Goal: Task Accomplishment & Management: Complete application form

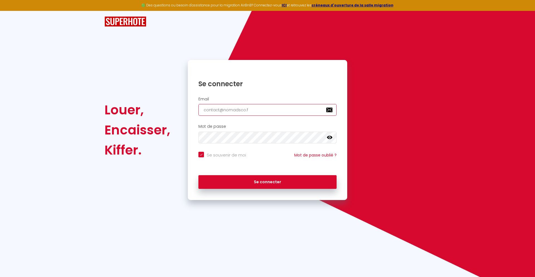
type input "[EMAIL_ADDRESS][DOMAIN_NAME]"
checkbox input "true"
type input "[EMAIL_ADDRESS][DOMAIN_NAME]"
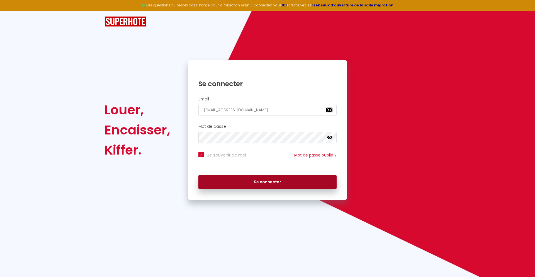
click at [267, 182] on button "Se connecter" at bounding box center [267, 182] width 138 height 14
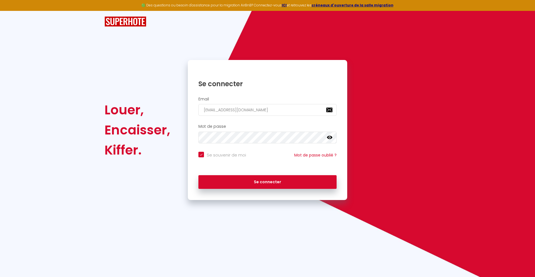
checkbox input "true"
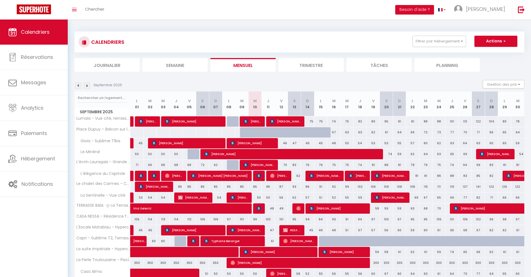
click at [107, 65] on li "Journalier" at bounding box center [106, 65] width 65 height 14
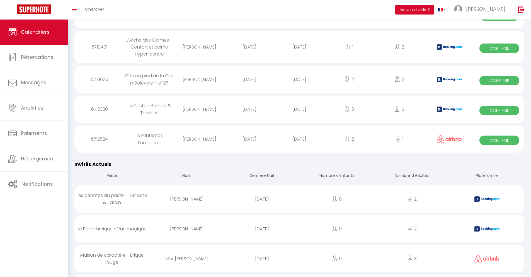
scroll to position [504, 0]
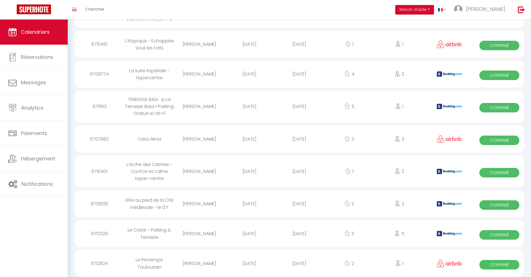
click at [299, 262] on div "[DATE]" at bounding box center [299, 263] width 50 height 18
select select "0"
select select "1"
select select
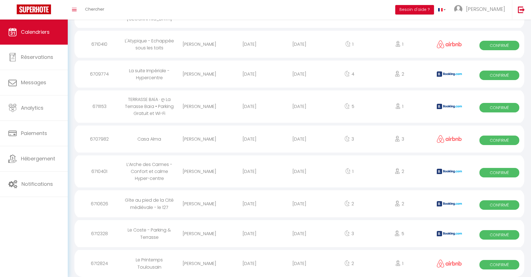
select select
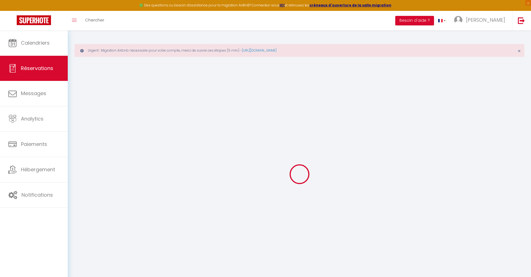
type input "[PERSON_NAME]"
type input "Truin"
type input "[EMAIL_ADDRESS][DOMAIN_NAME]"
type input "[PHONE_NUMBER]"
select select
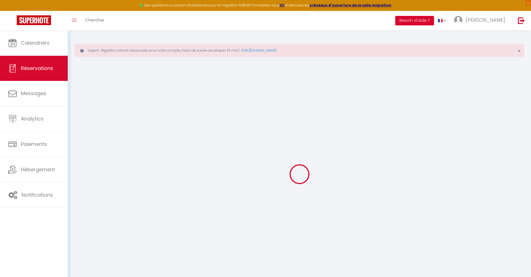
type input "32.4"
select select "75824"
select select "1"
select select
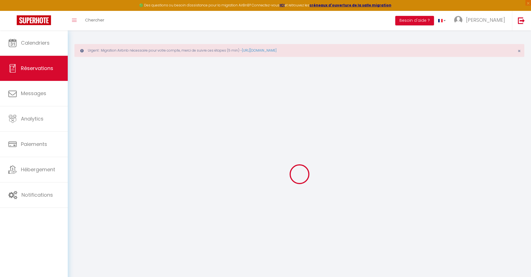
type input "1"
select select "12"
select select
type input "138"
checkbox input "false"
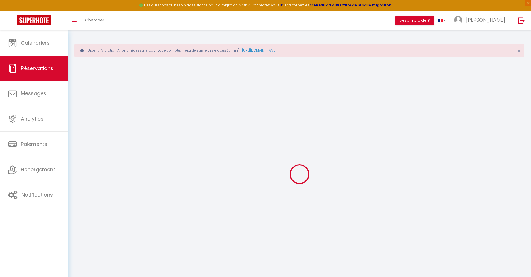
type input "0"
select select "1"
type input "0"
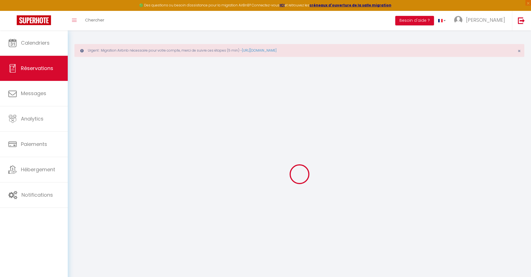
select select
select select "15"
checkbox input "false"
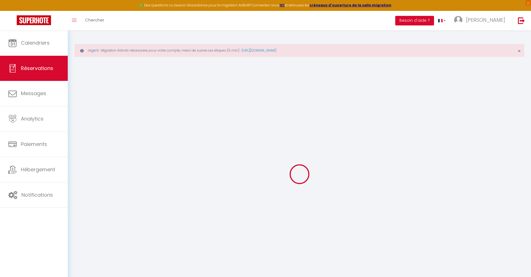
select select
checkbox input "false"
select select
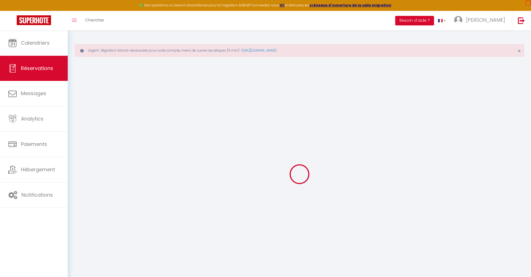
select select
checkbox input "false"
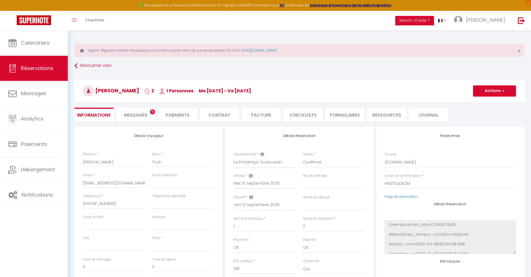
select select
type input "42"
type input "9.94"
select select
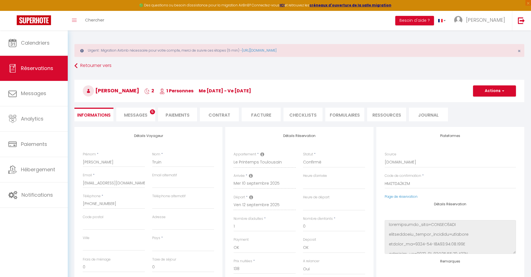
checkbox input "false"
select select
checkbox input "false"
select select
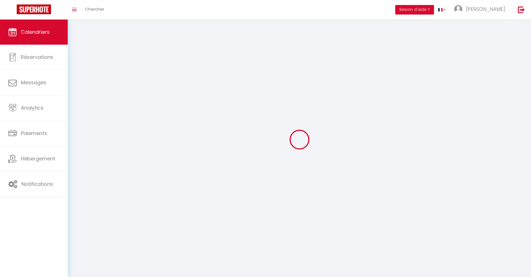
scroll to position [30, 0]
